Goal: Transaction & Acquisition: Purchase product/service

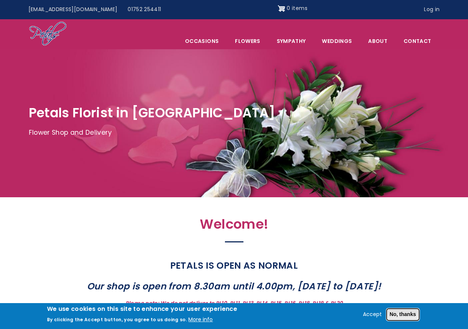
click at [403, 316] on button "No, thanks" at bounding box center [402, 314] width 33 height 13
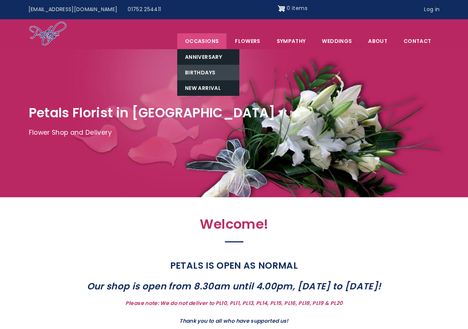
click at [203, 77] on link "Birthdays" at bounding box center [208, 73] width 62 height 16
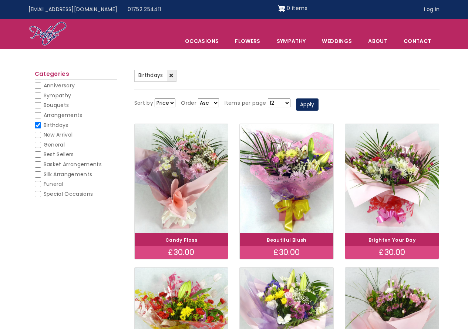
click at [39, 147] on input "General" at bounding box center [38, 145] width 6 height 6
checkbox input "false"
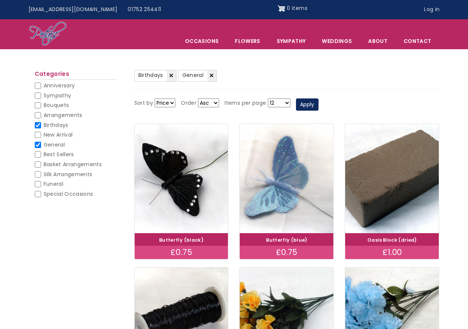
click at [38, 123] on input "Birthdays" at bounding box center [38, 125] width 6 height 6
checkbox input "false"
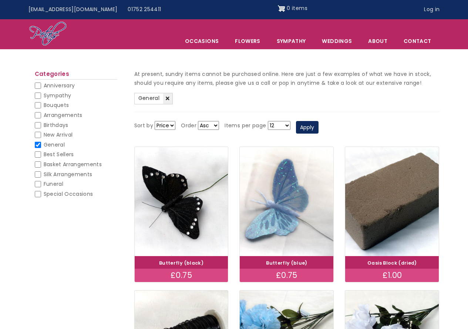
click at [39, 145] on input "General" at bounding box center [38, 145] width 6 height 6
checkbox input "false"
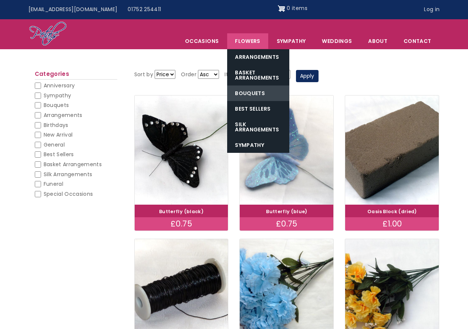
click at [251, 97] on link "Bouquets" at bounding box center [258, 93] width 62 height 16
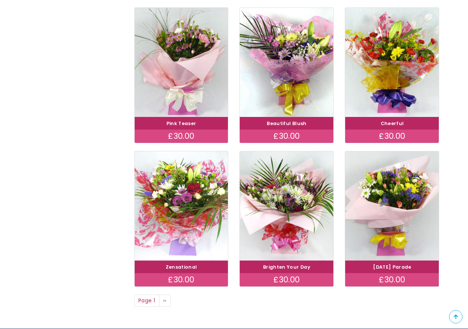
scroll to position [493, 0]
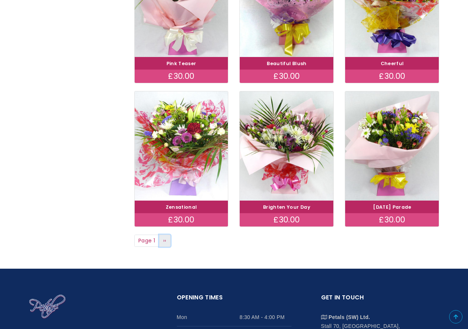
click at [166, 239] on span "››" at bounding box center [164, 240] width 3 height 7
